Goal: Transaction & Acquisition: Purchase product/service

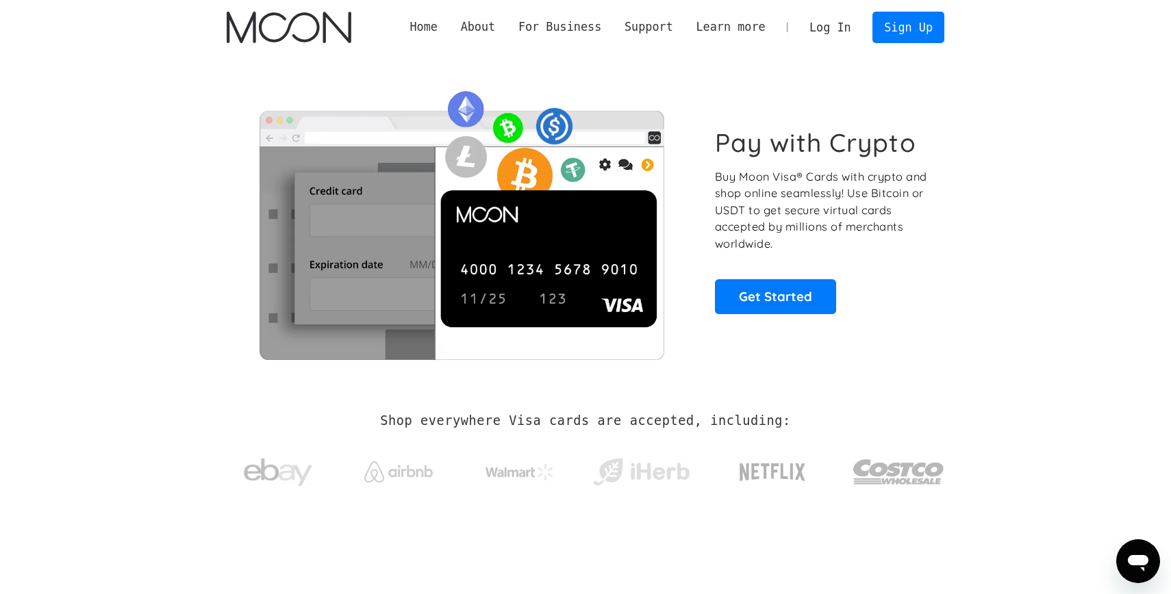
click at [834, 27] on link "Log In" at bounding box center [829, 27] width 64 height 30
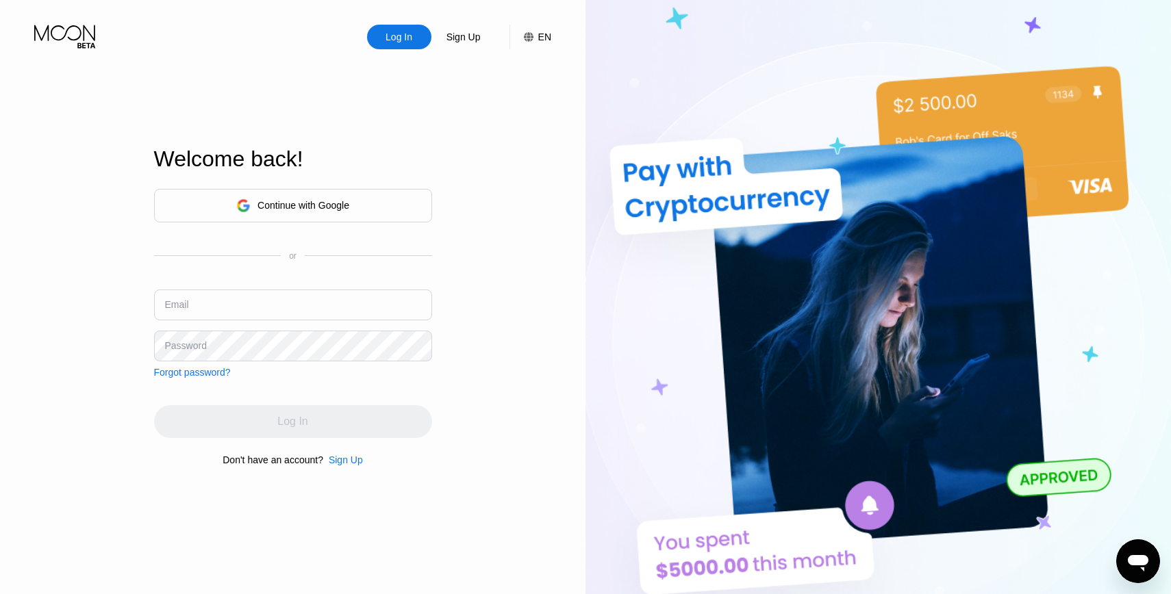
click at [307, 300] on input "text" at bounding box center [293, 305] width 278 height 31
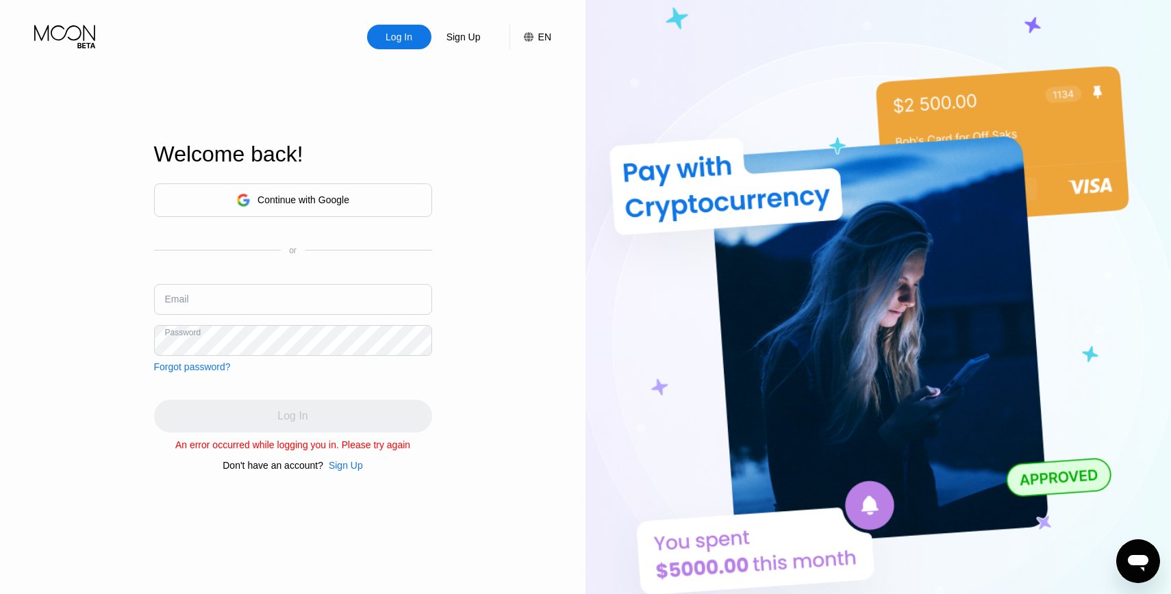
click at [263, 313] on input "text" at bounding box center [293, 299] width 278 height 31
type input "[EMAIL_ADDRESS][DOMAIN_NAME]"
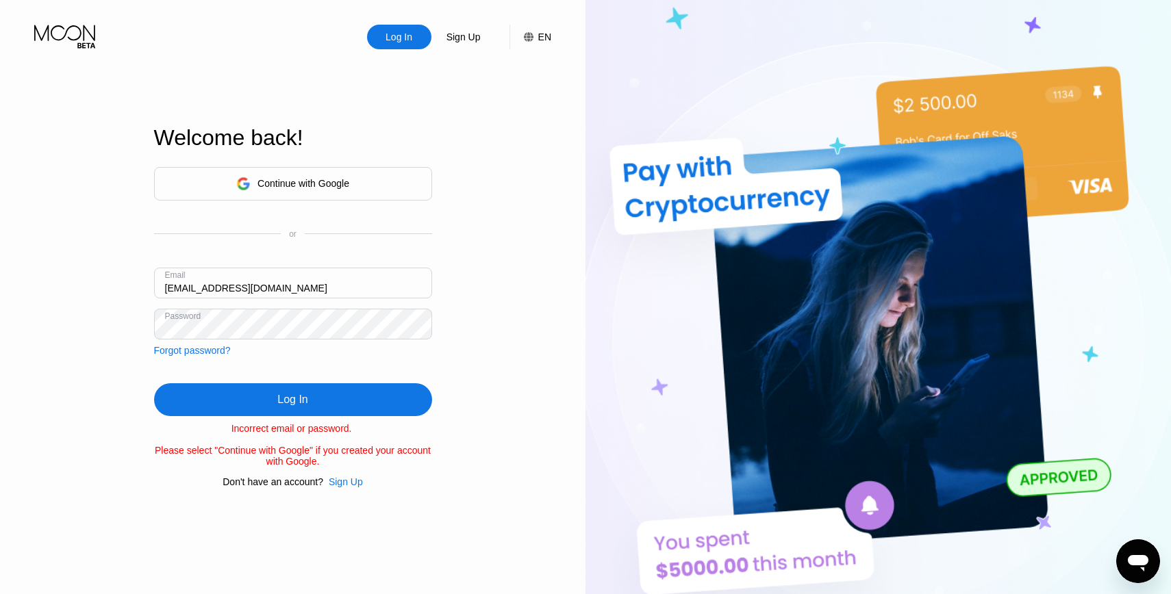
click at [383, 376] on div "Continue with Google or Email mail@sboersma.nl Password Forgot password? Log In…" at bounding box center [293, 327] width 278 height 320
click at [381, 394] on div "Log In" at bounding box center [293, 399] width 278 height 33
click at [355, 486] on div "Sign Up" at bounding box center [346, 481] width 34 height 11
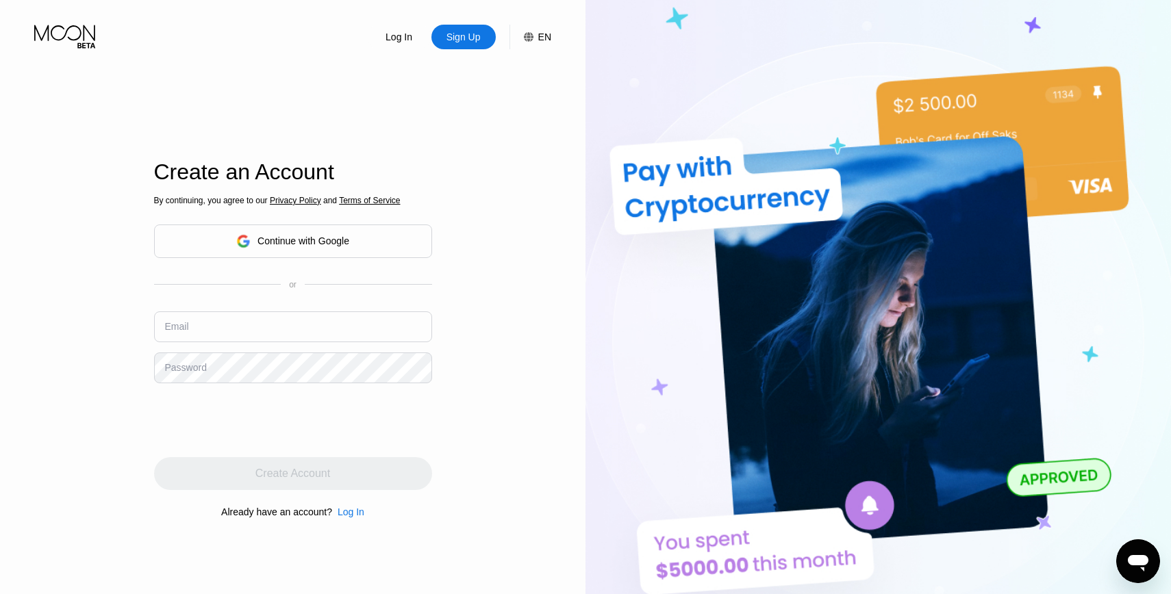
click at [302, 322] on input "text" at bounding box center [293, 326] width 278 height 31
type input "[EMAIL_ADDRESS][DOMAIN_NAME]"
click at [413, 417] on div at bounding box center [293, 420] width 278 height 53
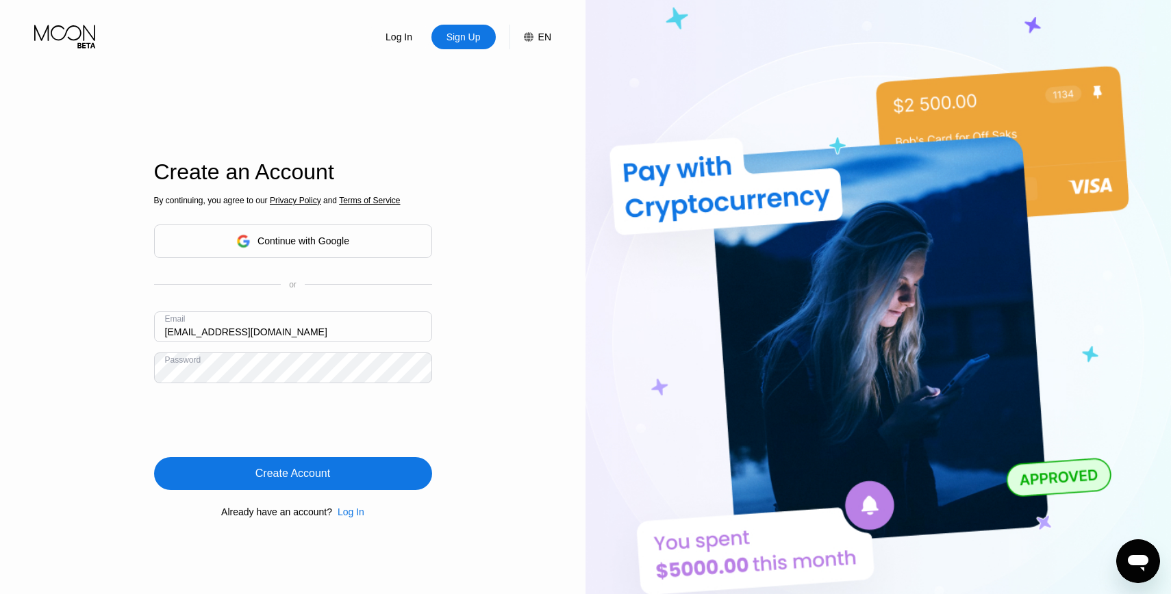
click at [276, 468] on div "Create Account" at bounding box center [292, 474] width 75 height 14
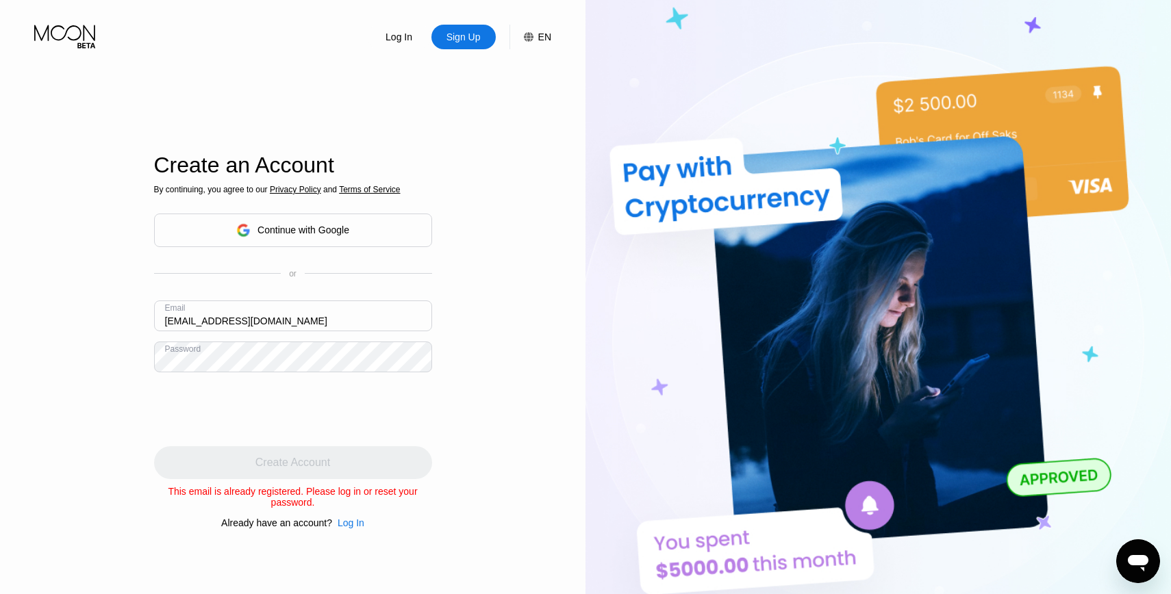
click at [357, 519] on div "Log In" at bounding box center [350, 523] width 27 height 11
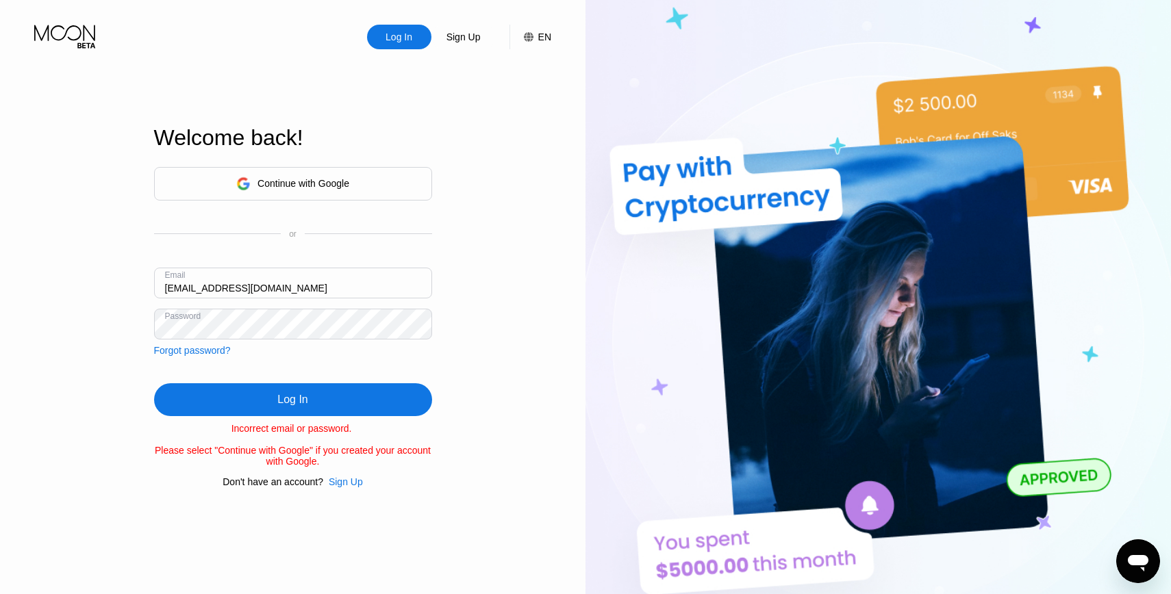
click at [281, 292] on input "[EMAIL_ADDRESS][DOMAIN_NAME]" at bounding box center [293, 283] width 278 height 31
click at [400, 402] on div "Log In" at bounding box center [293, 399] width 278 height 33
click at [215, 351] on div "Forgot password?" at bounding box center [192, 350] width 77 height 11
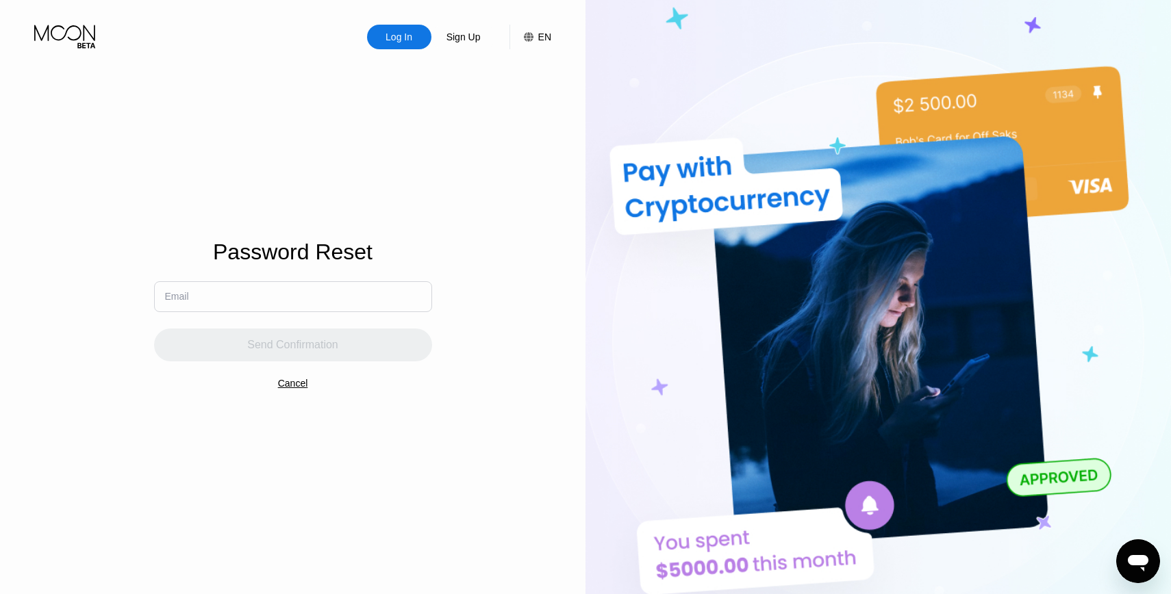
click at [292, 313] on div "Send Confirmation" at bounding box center [293, 336] width 278 height 49
click at [287, 301] on input "text" at bounding box center [293, 296] width 278 height 31
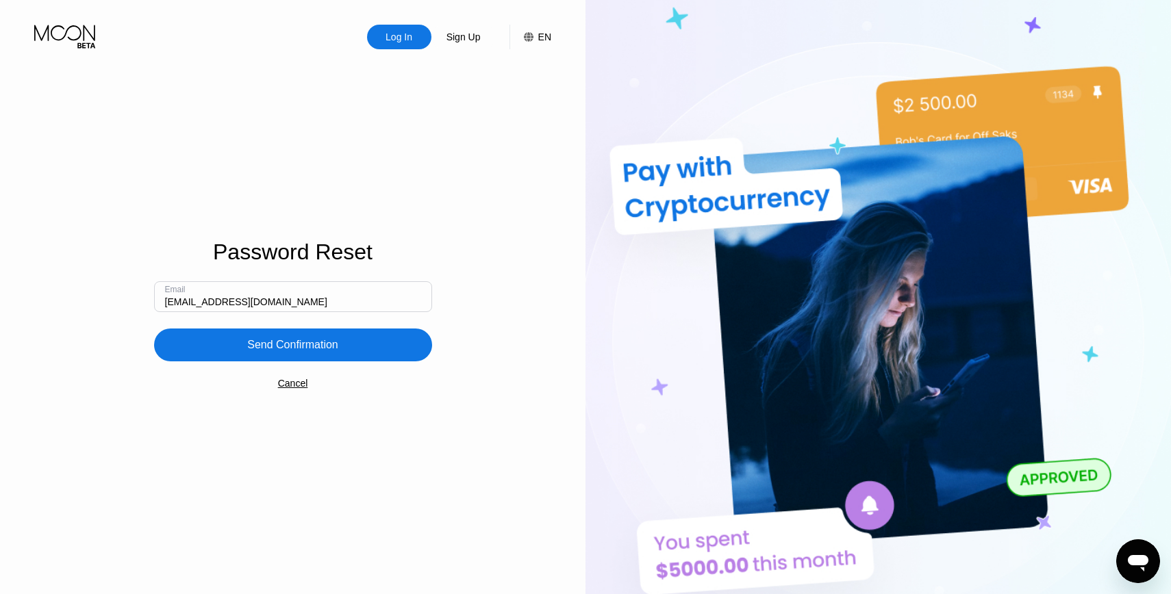
type input "[EMAIL_ADDRESS][DOMAIN_NAME]"
click at [303, 346] on div "Send Confirmation" at bounding box center [292, 345] width 91 height 14
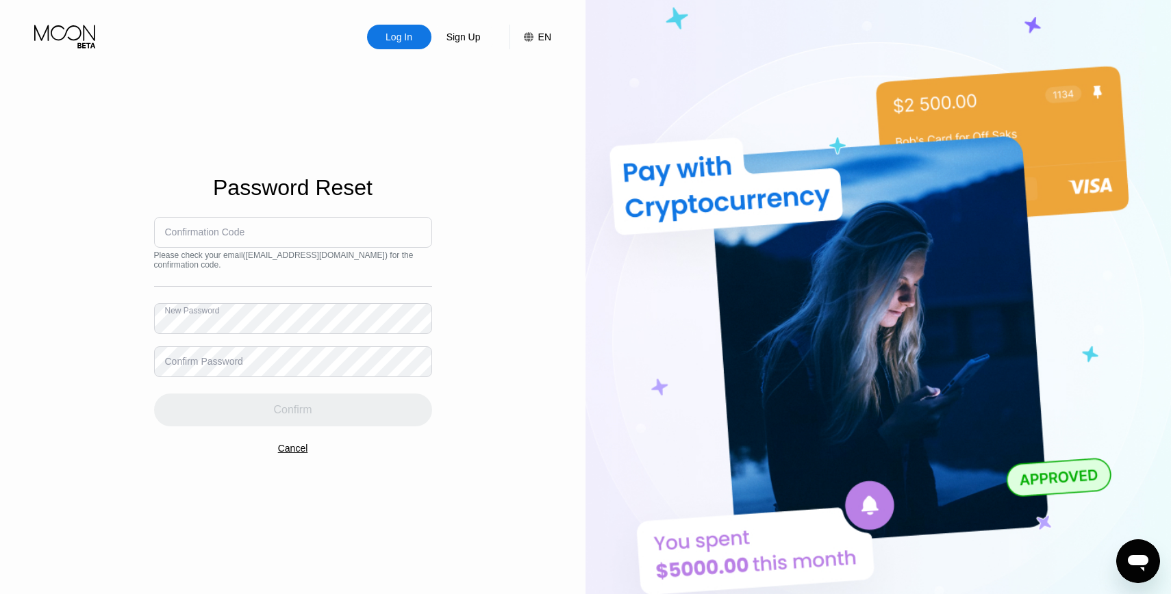
click at [427, 170] on div "Password Reset Confirmation Code Please check your email ( mail@sboersma.nl ) f…" at bounding box center [293, 306] width 278 height 654
click at [125, 128] on div "Log In Sign Up EN Language English Save Password Reset Confirmation Code Please…" at bounding box center [292, 327] width 585 height 654
click at [352, 224] on input at bounding box center [293, 232] width 278 height 31
paste input "621108"
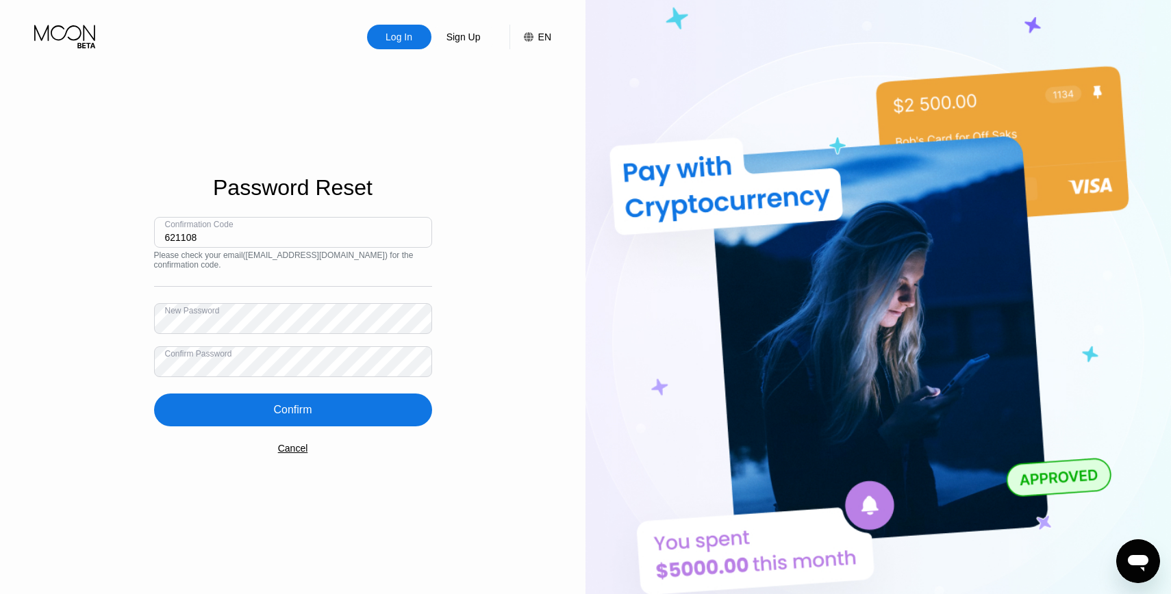
type input "621108"
click at [288, 403] on div "Confirm" at bounding box center [292, 410] width 38 height 14
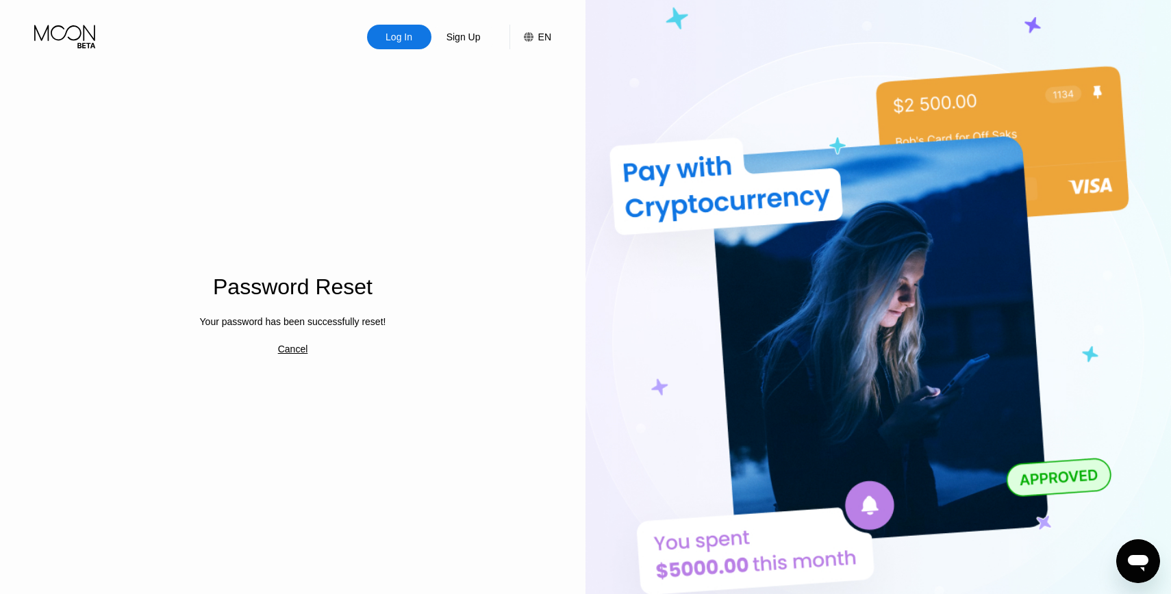
click at [295, 350] on div "Cancel" at bounding box center [293, 349] width 30 height 11
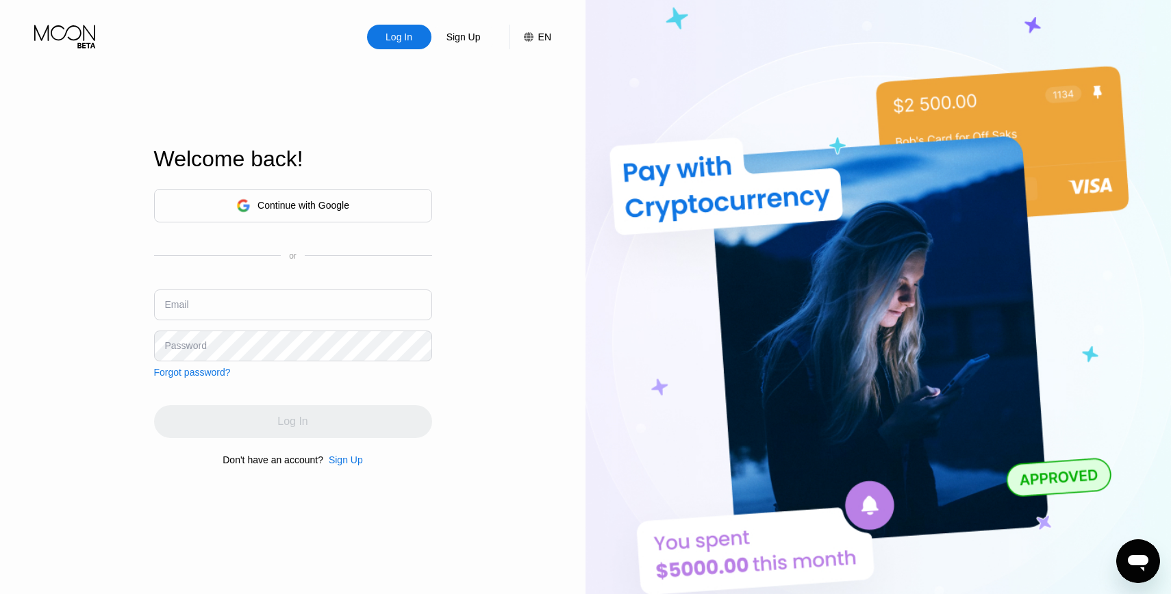
click at [242, 305] on input "text" at bounding box center [293, 305] width 278 height 31
type input "[EMAIL_ADDRESS][DOMAIN_NAME]"
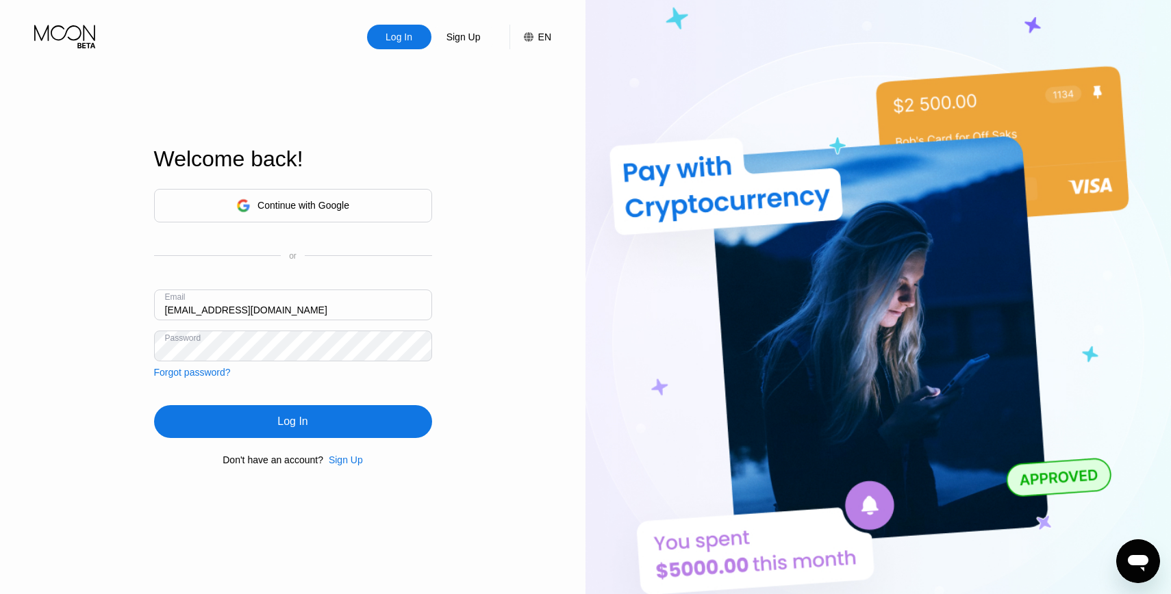
click at [258, 426] on div "Log In" at bounding box center [293, 421] width 278 height 33
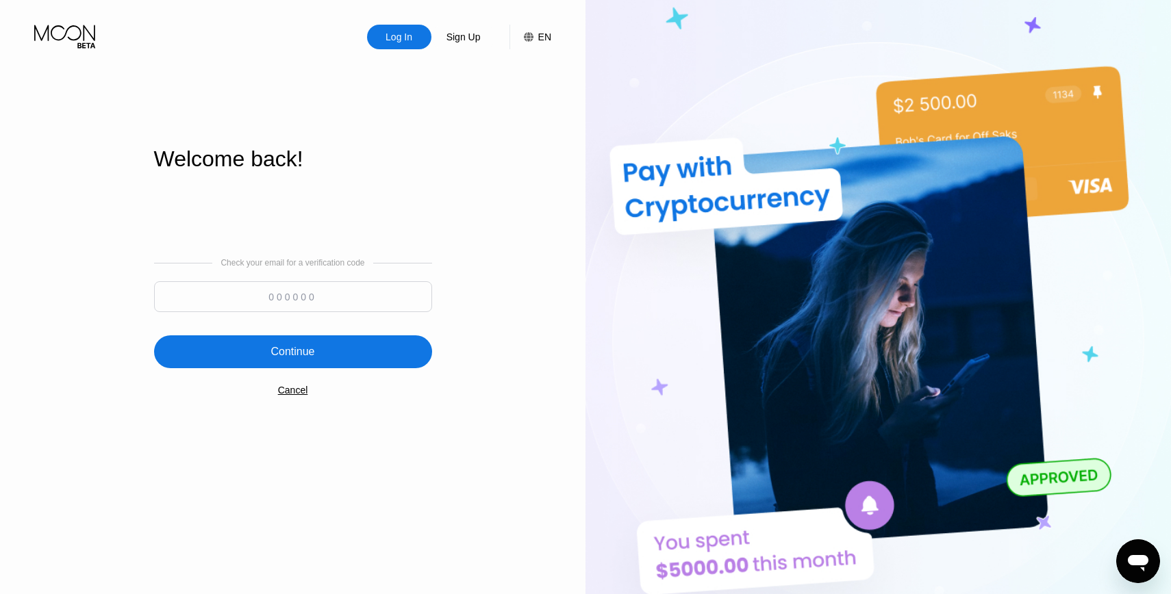
click at [327, 299] on input at bounding box center [293, 296] width 278 height 31
paste input "513863"
type input "513863"
click at [390, 362] on div "Continue" at bounding box center [293, 351] width 278 height 33
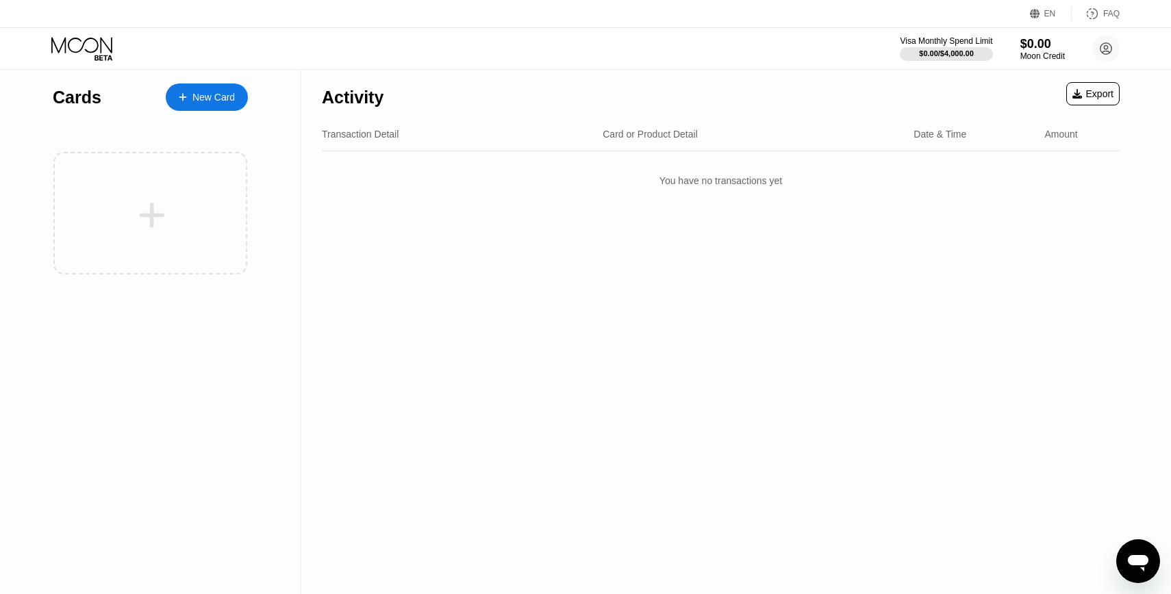
click at [222, 92] on div "New Card" at bounding box center [213, 98] width 42 height 12
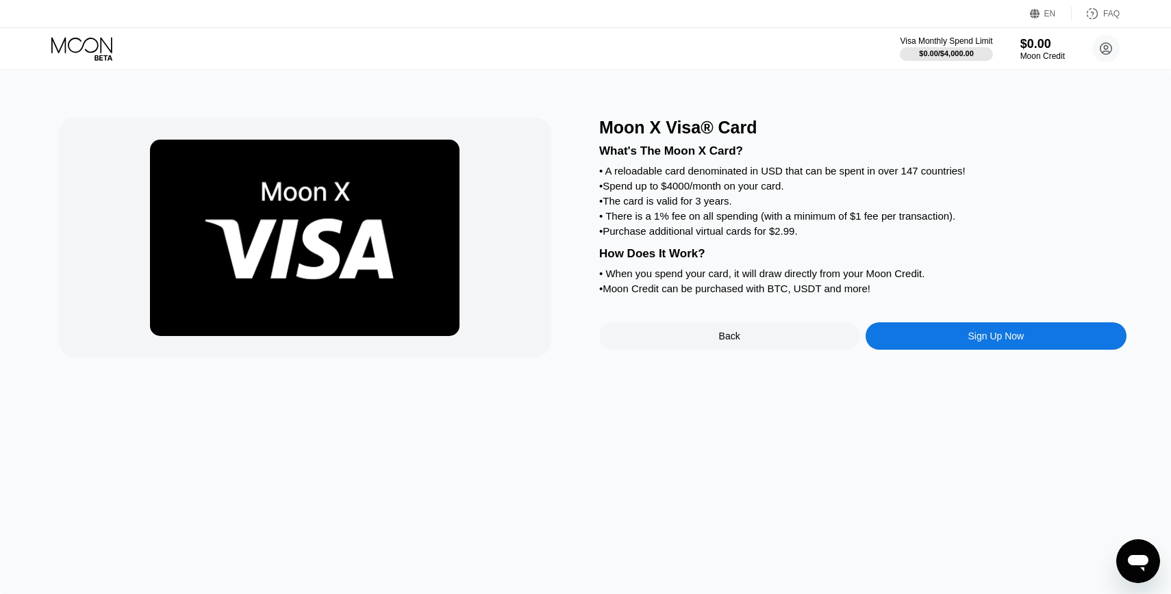
click at [968, 333] on div "Sign Up Now" at bounding box center [996, 336] width 56 height 11
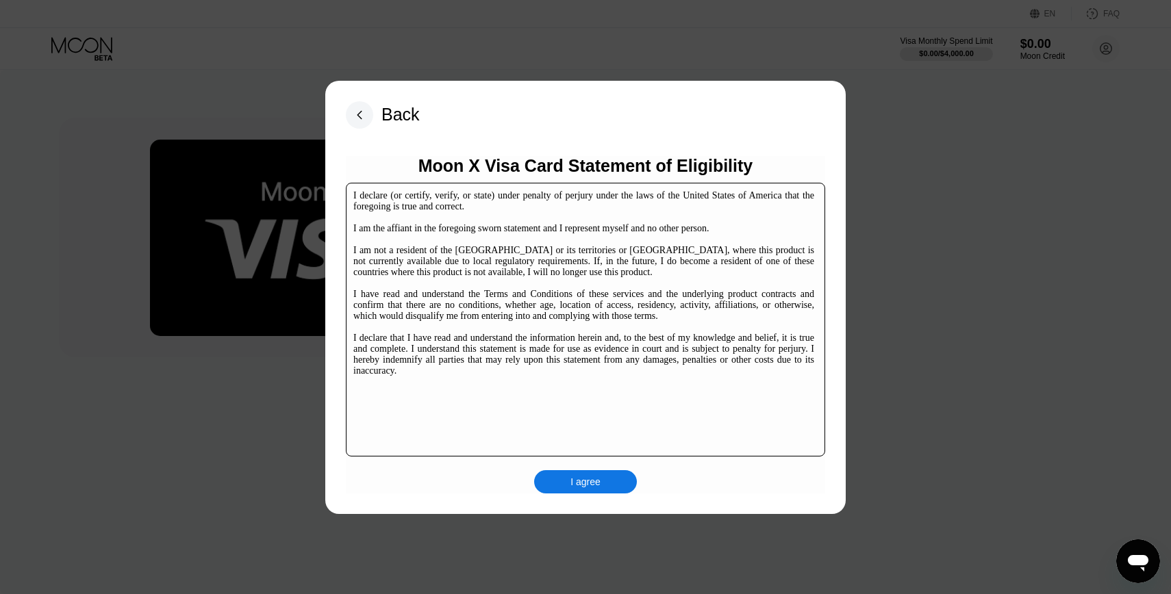
click at [590, 484] on div "I agree" at bounding box center [585, 482] width 30 height 12
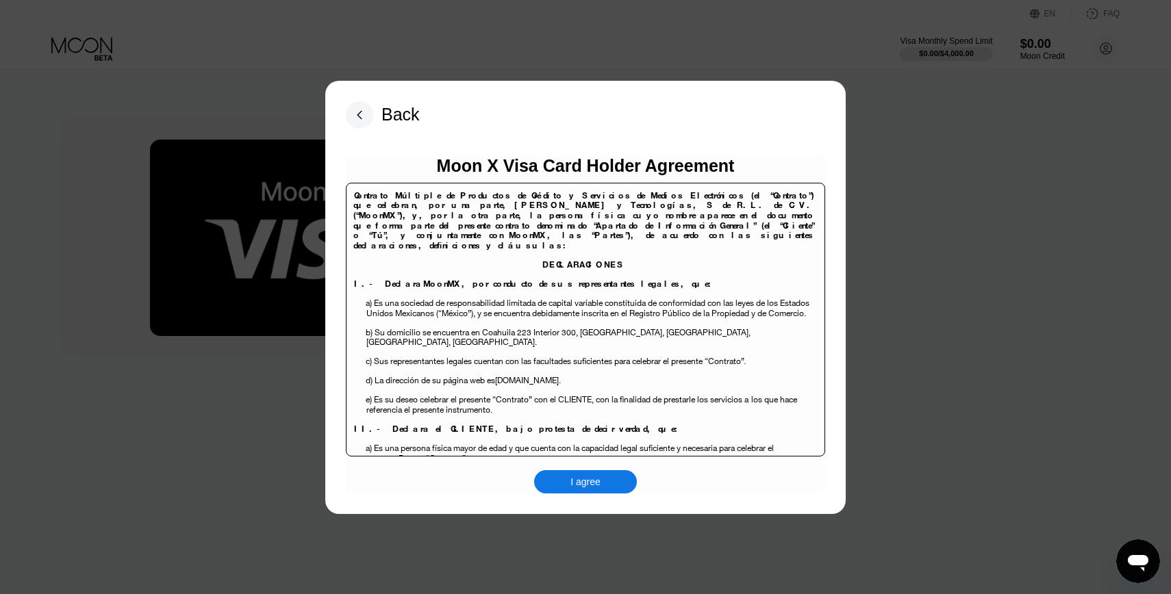
click at [607, 491] on div "I agree" at bounding box center [585, 481] width 103 height 23
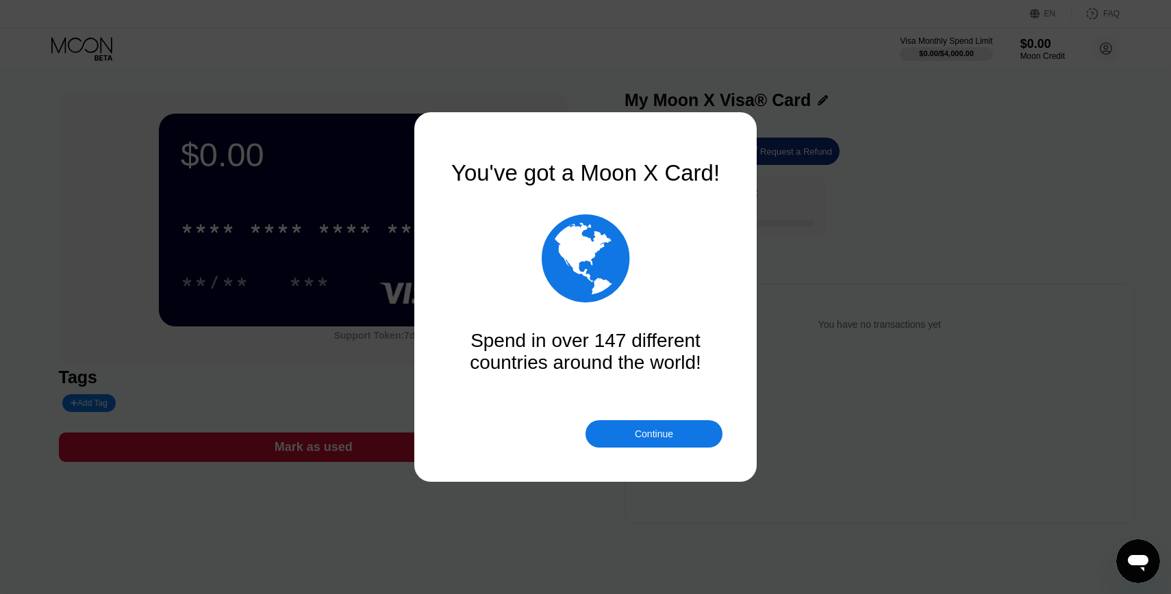
click at [654, 437] on div "Continue" at bounding box center [654, 434] width 38 height 11
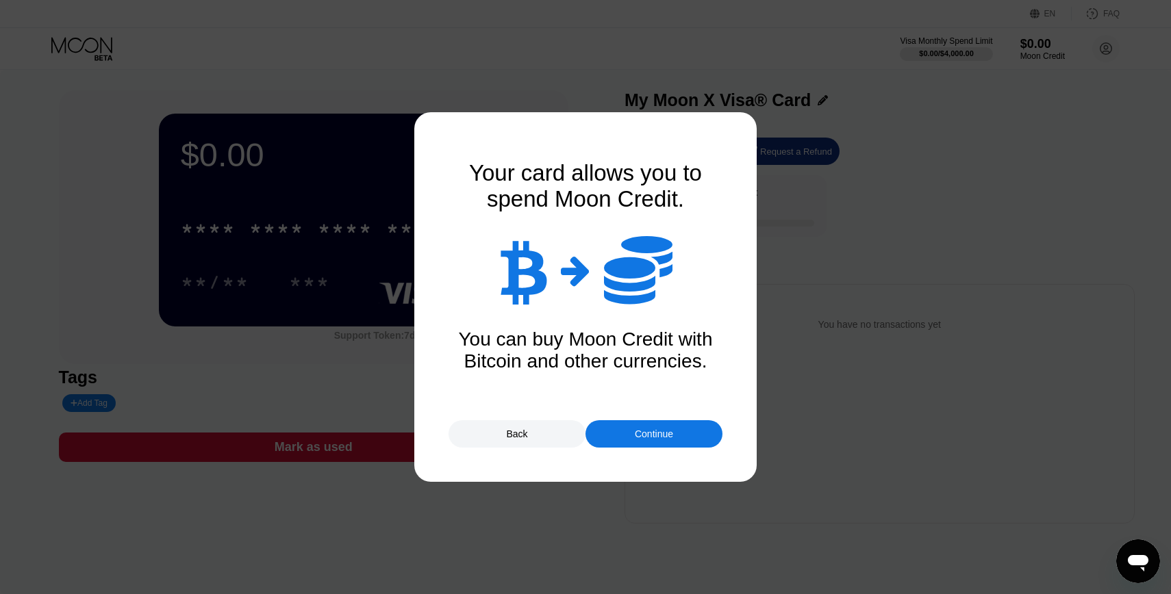
click at [654, 437] on div "Continue" at bounding box center [654, 434] width 38 height 11
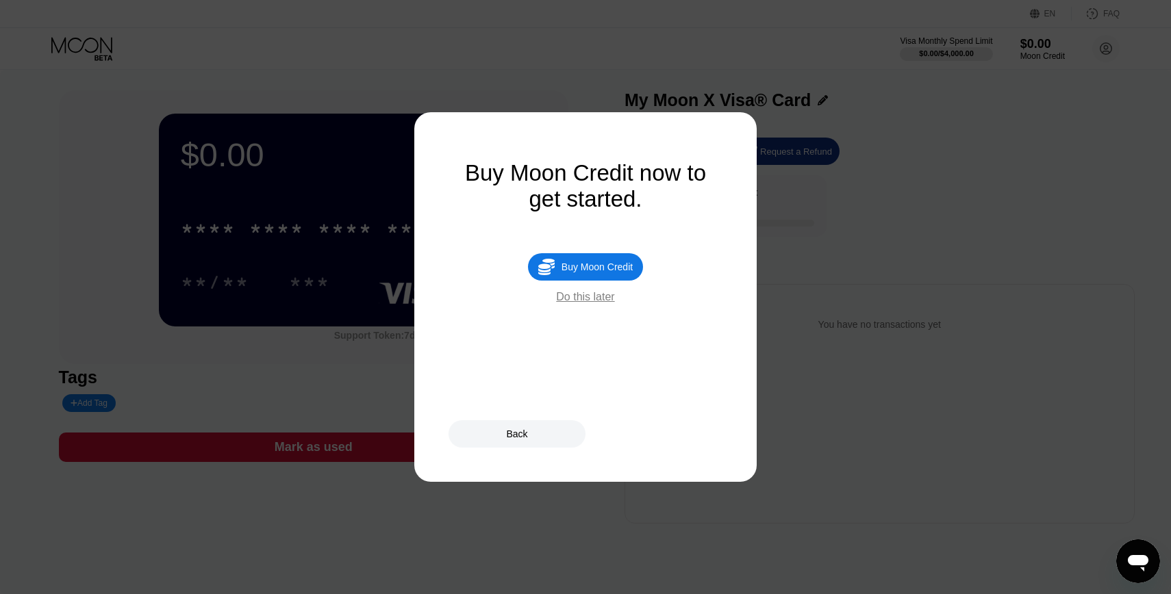
click at [586, 270] on div "Buy Moon Credit" at bounding box center [596, 266] width 71 height 11
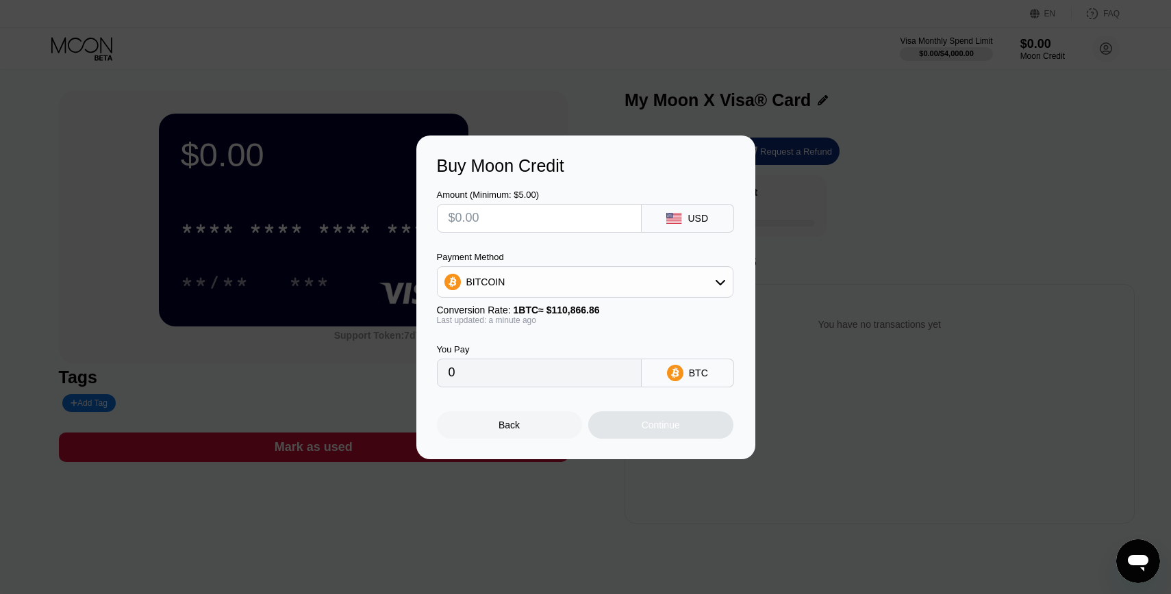
click at [669, 372] on icon at bounding box center [675, 372] width 16 height 16
click at [559, 223] on input "text" at bounding box center [538, 218] width 181 height 27
click at [669, 216] on icon at bounding box center [669, 215] width 5 height 3
click at [684, 219] on div "USD" at bounding box center [687, 218] width 92 height 29
click at [581, 285] on div "BITCOIN" at bounding box center [584, 281] width 295 height 27
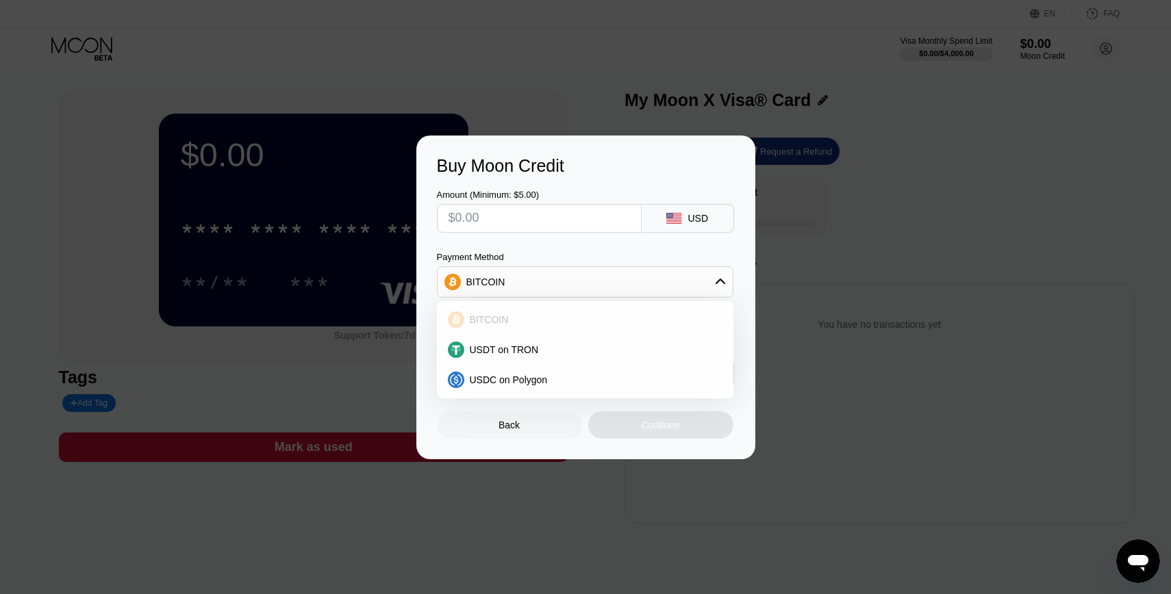
click at [536, 309] on div "BITCOIN" at bounding box center [585, 319] width 288 height 27
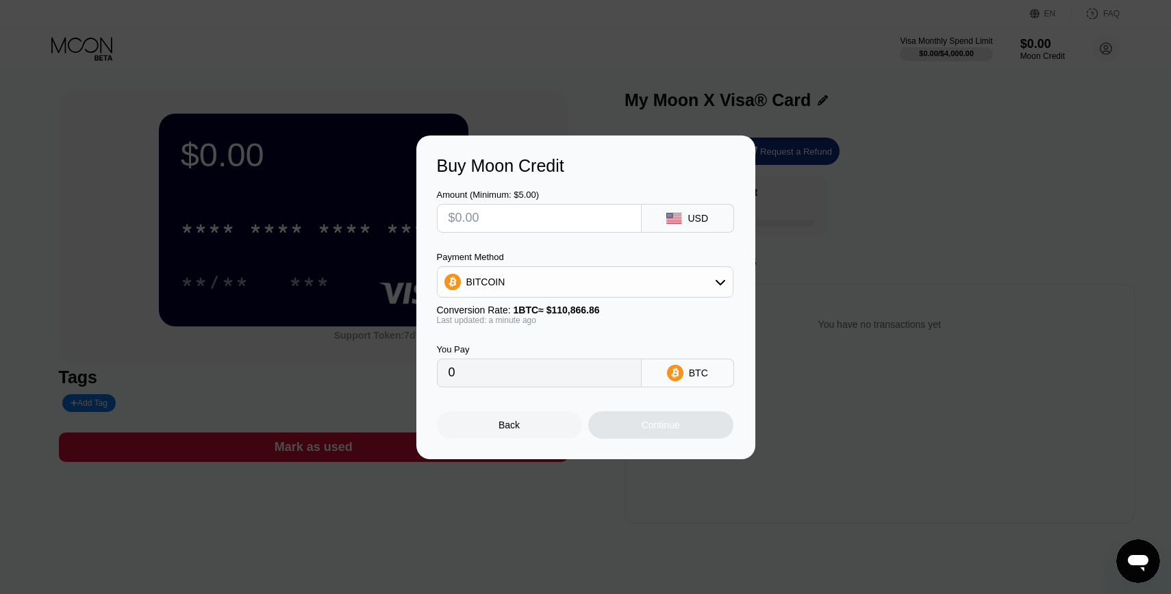
click at [541, 229] on input "text" at bounding box center [538, 218] width 181 height 27
type input "$60"
type input "0.00054119"
type input "$6"
type input "0.00005412"
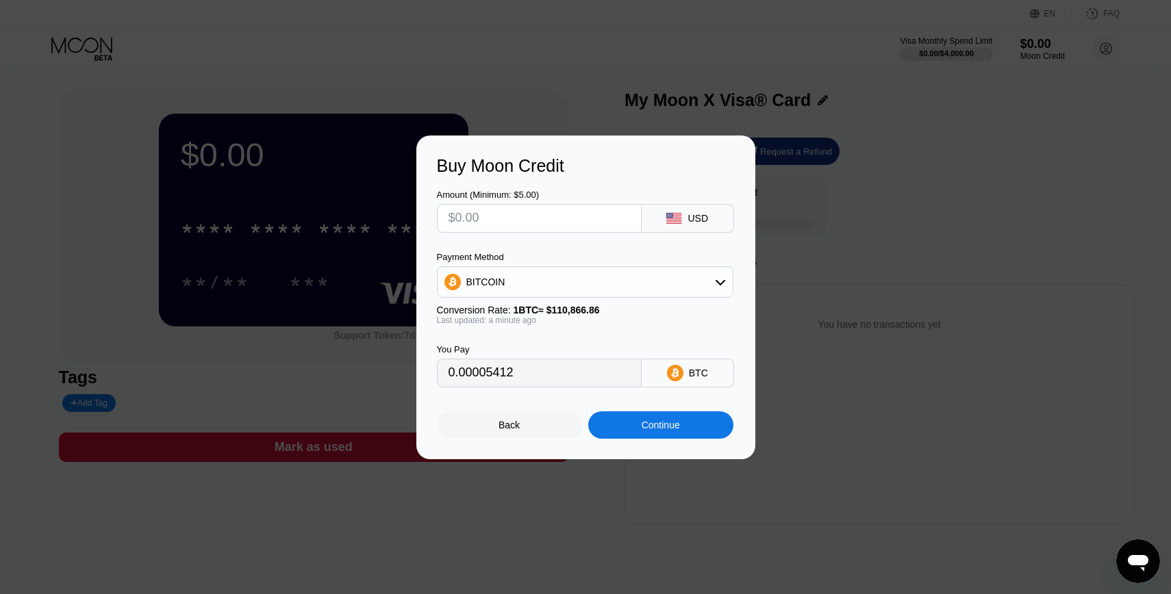
type input "0"
type input "$6"
type input "0.00005412"
type input "$60"
type input "0.00054119"
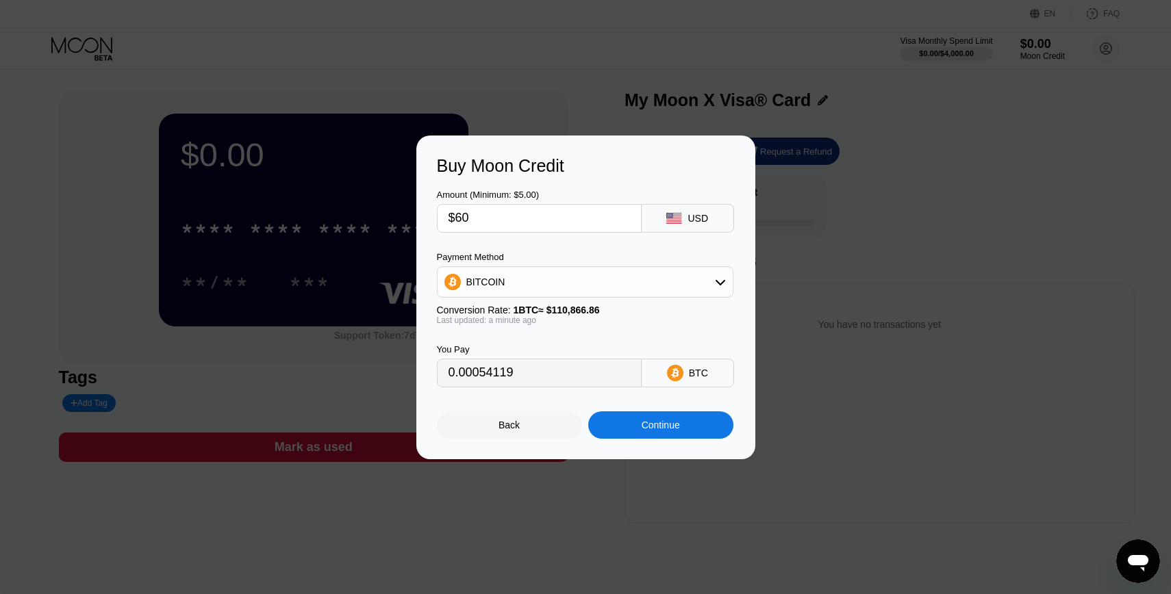
click at [692, 422] on div "Continue" at bounding box center [660, 424] width 145 height 27
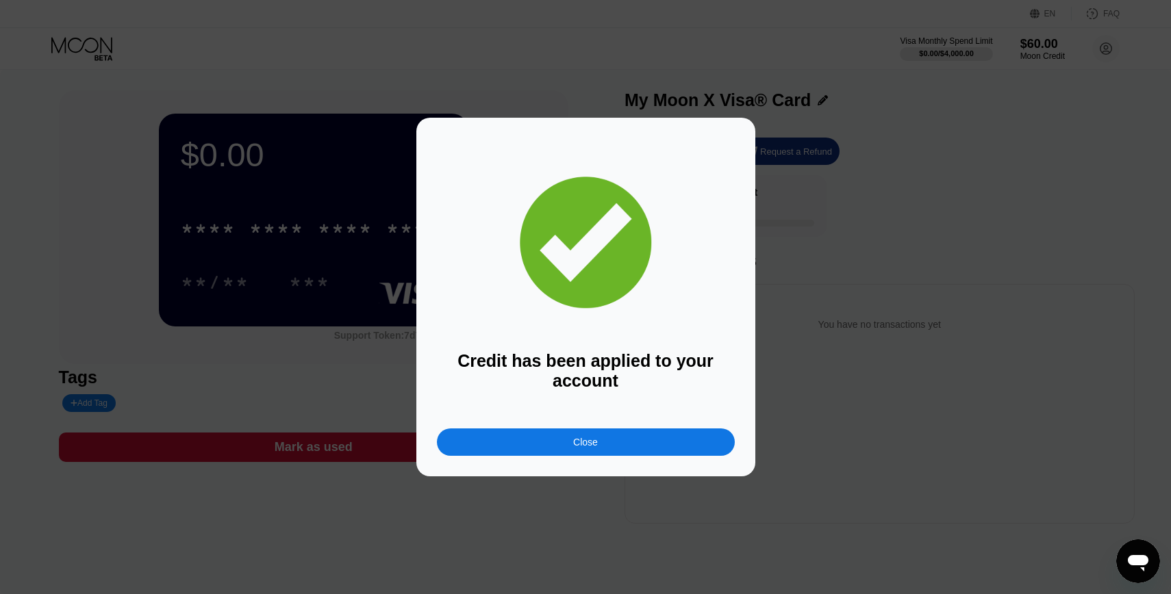
click at [665, 440] on div "Close" at bounding box center [586, 442] width 298 height 27
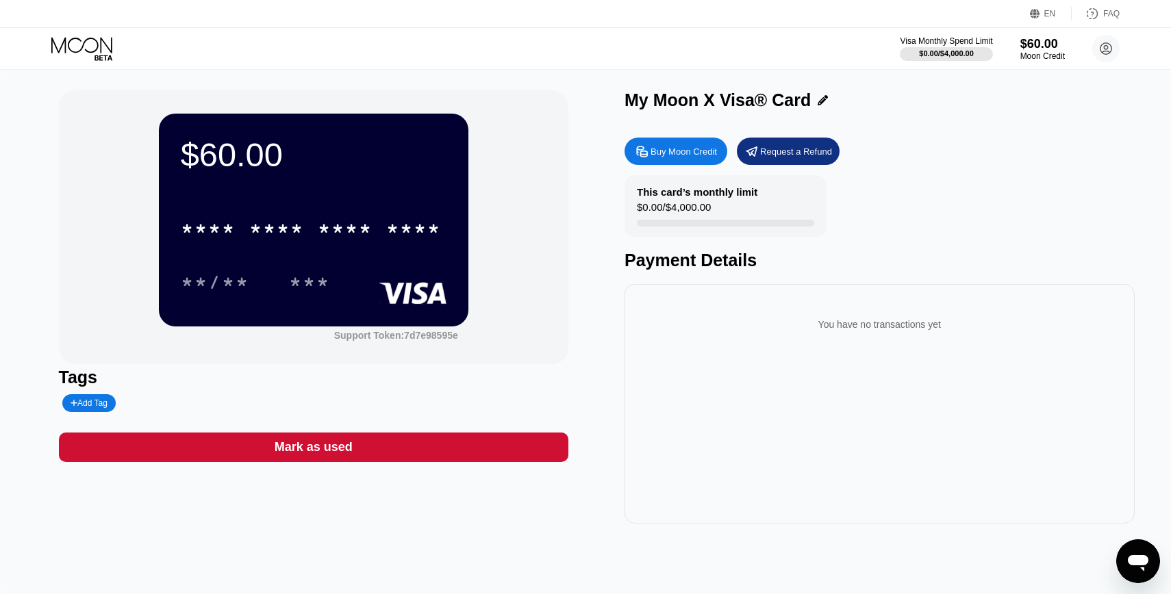
click at [89, 48] on icon at bounding box center [83, 49] width 64 height 24
